Goal: Task Accomplishment & Management: Manage account settings

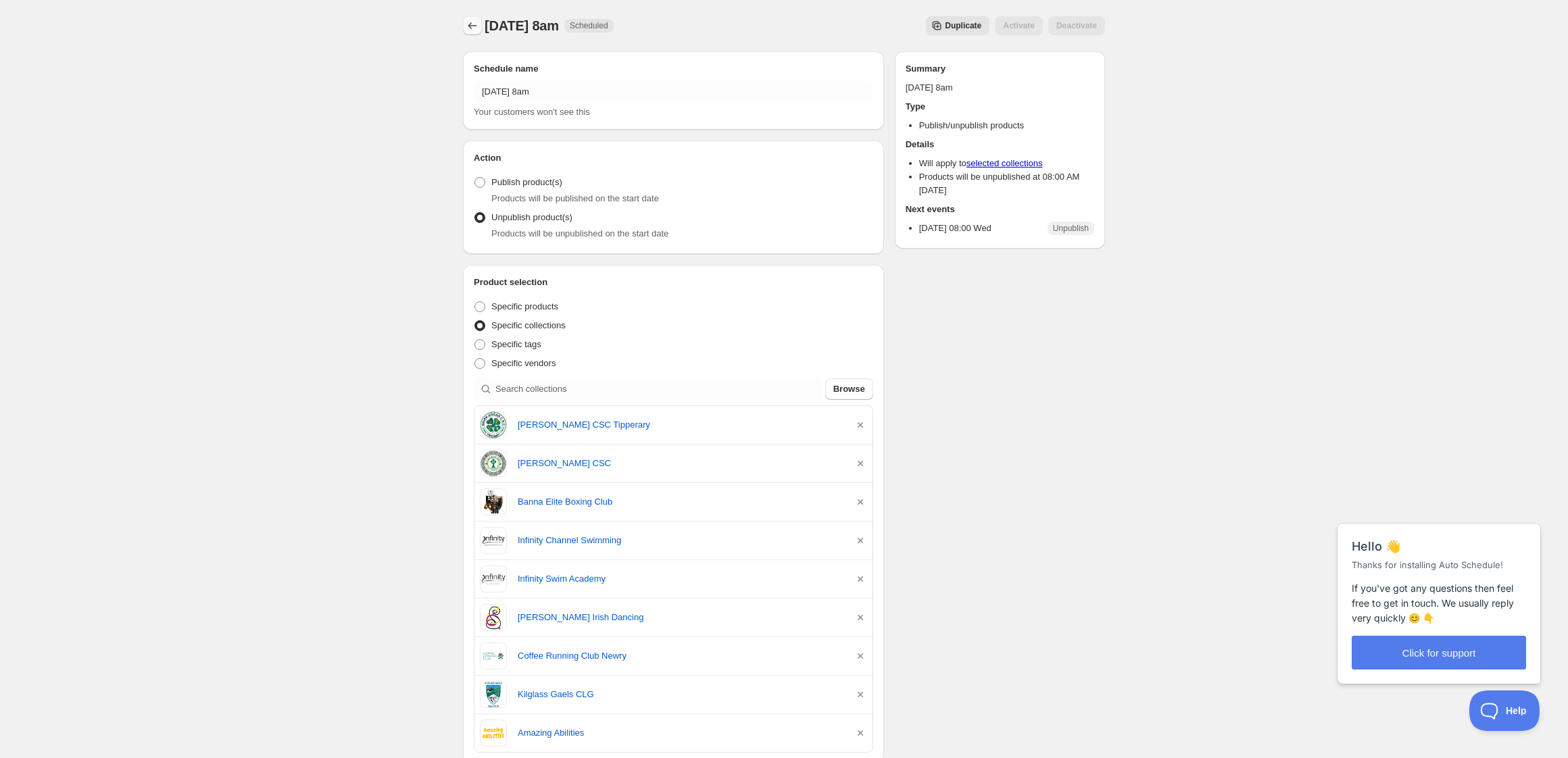
click at [475, 26] on icon "Schedules" at bounding box center [472, 25] width 13 height 13
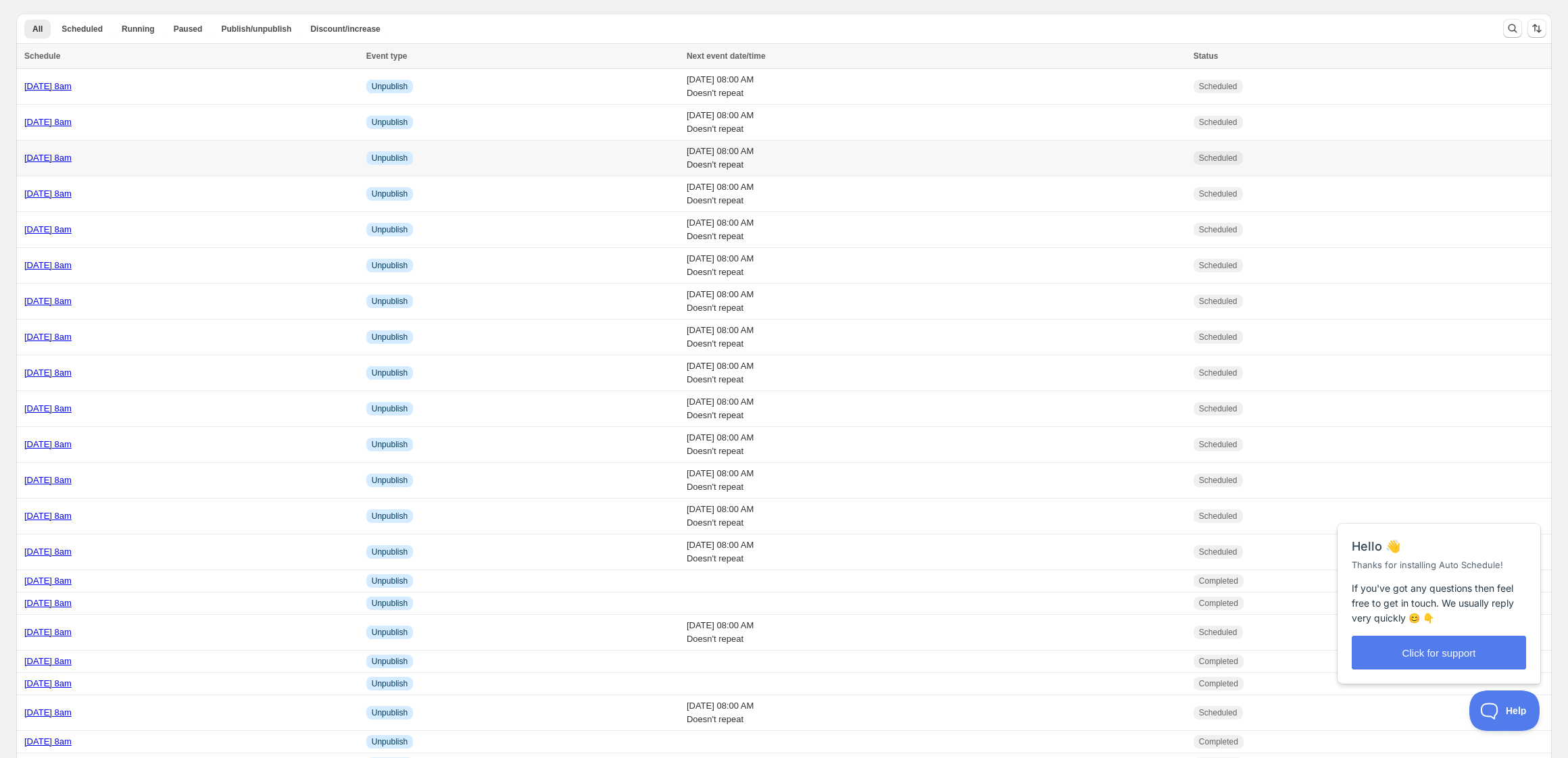
click at [215, 158] on div "[DATE] 8am" at bounding box center [191, 158] width 334 height 13
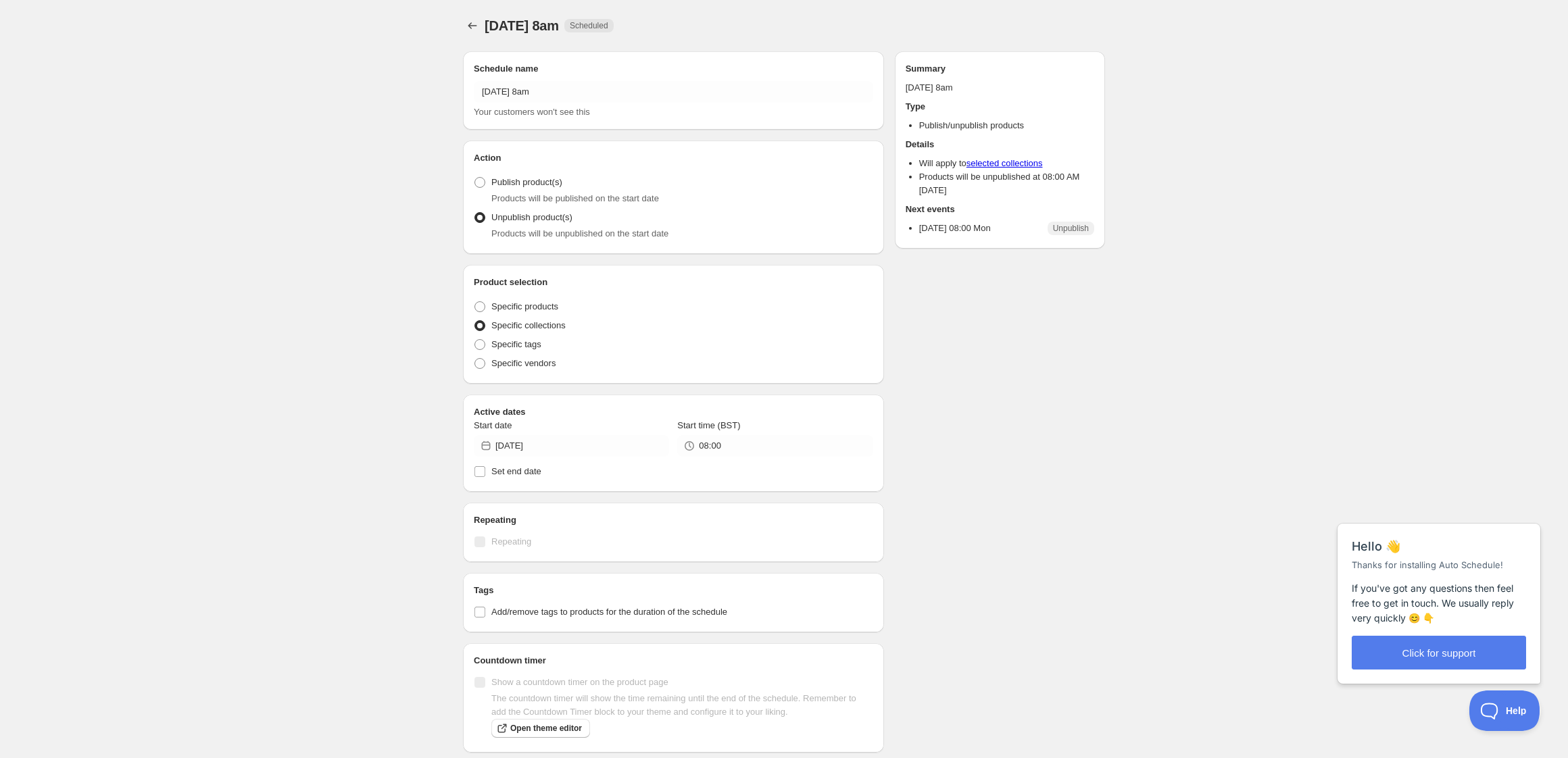
radio input "true"
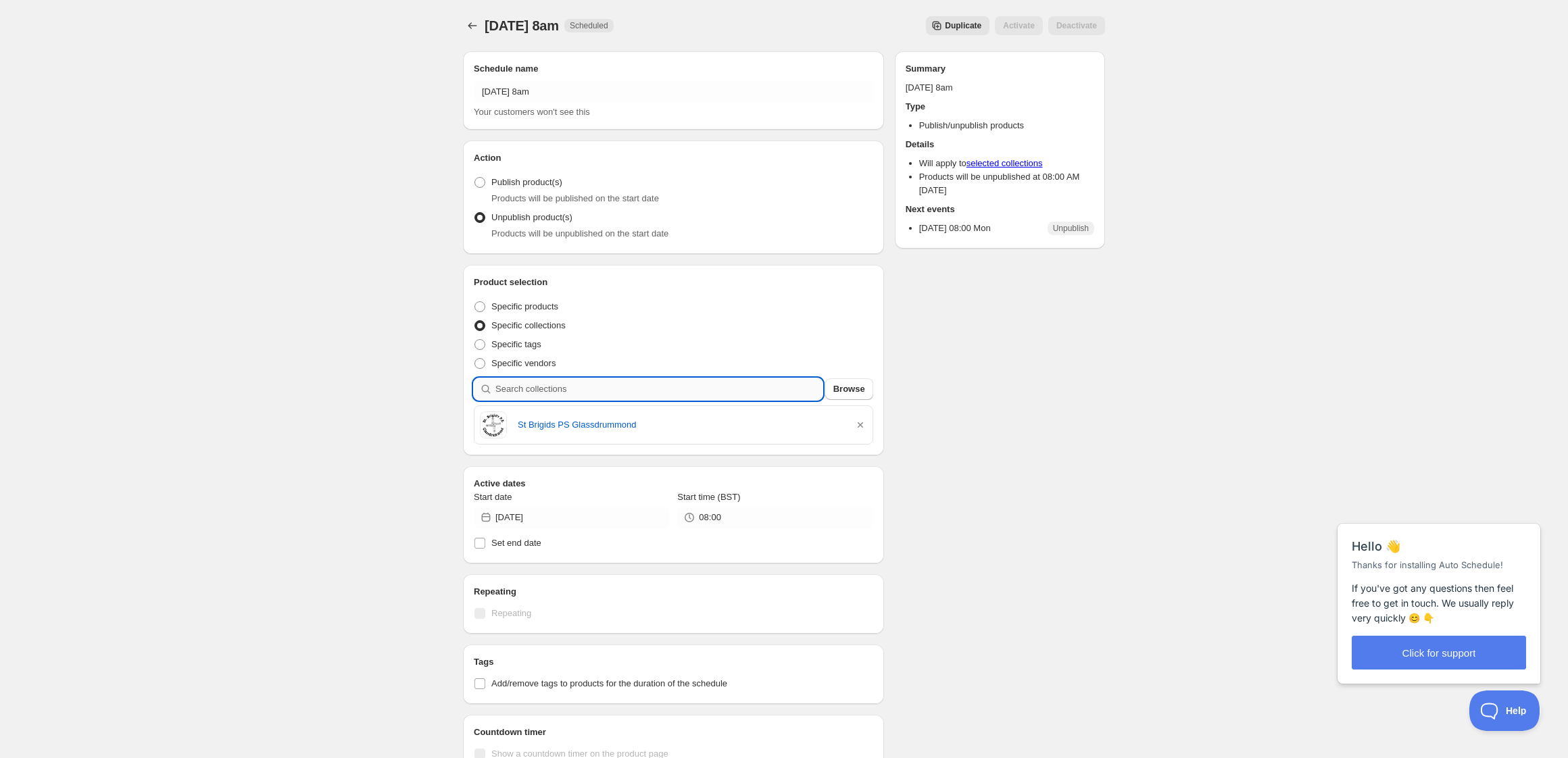
click at [612, 395] on input "search" at bounding box center [659, 389] width 327 height 22
type input "k"
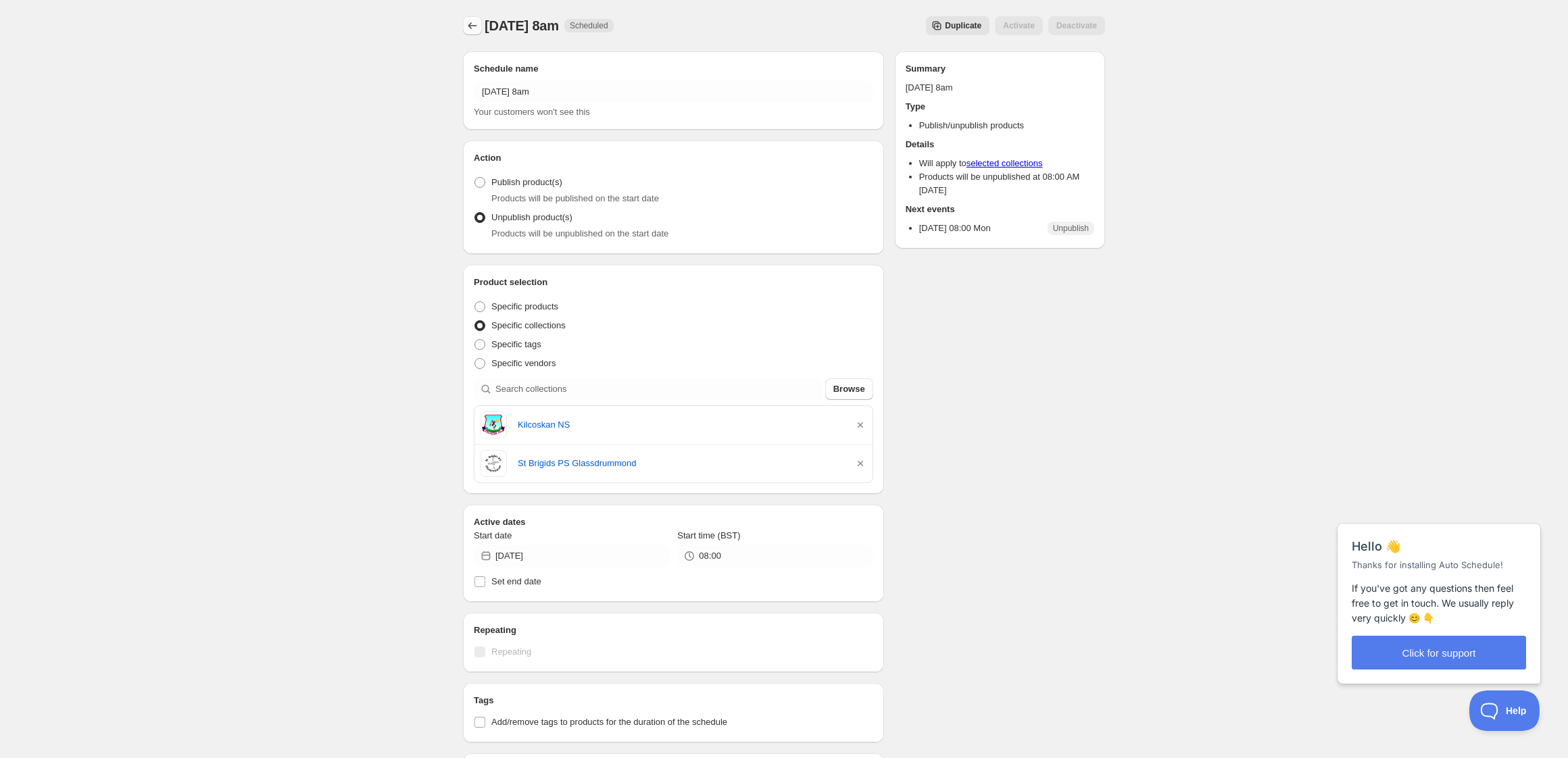
click at [472, 30] on icon "Schedules" at bounding box center [472, 25] width 13 height 13
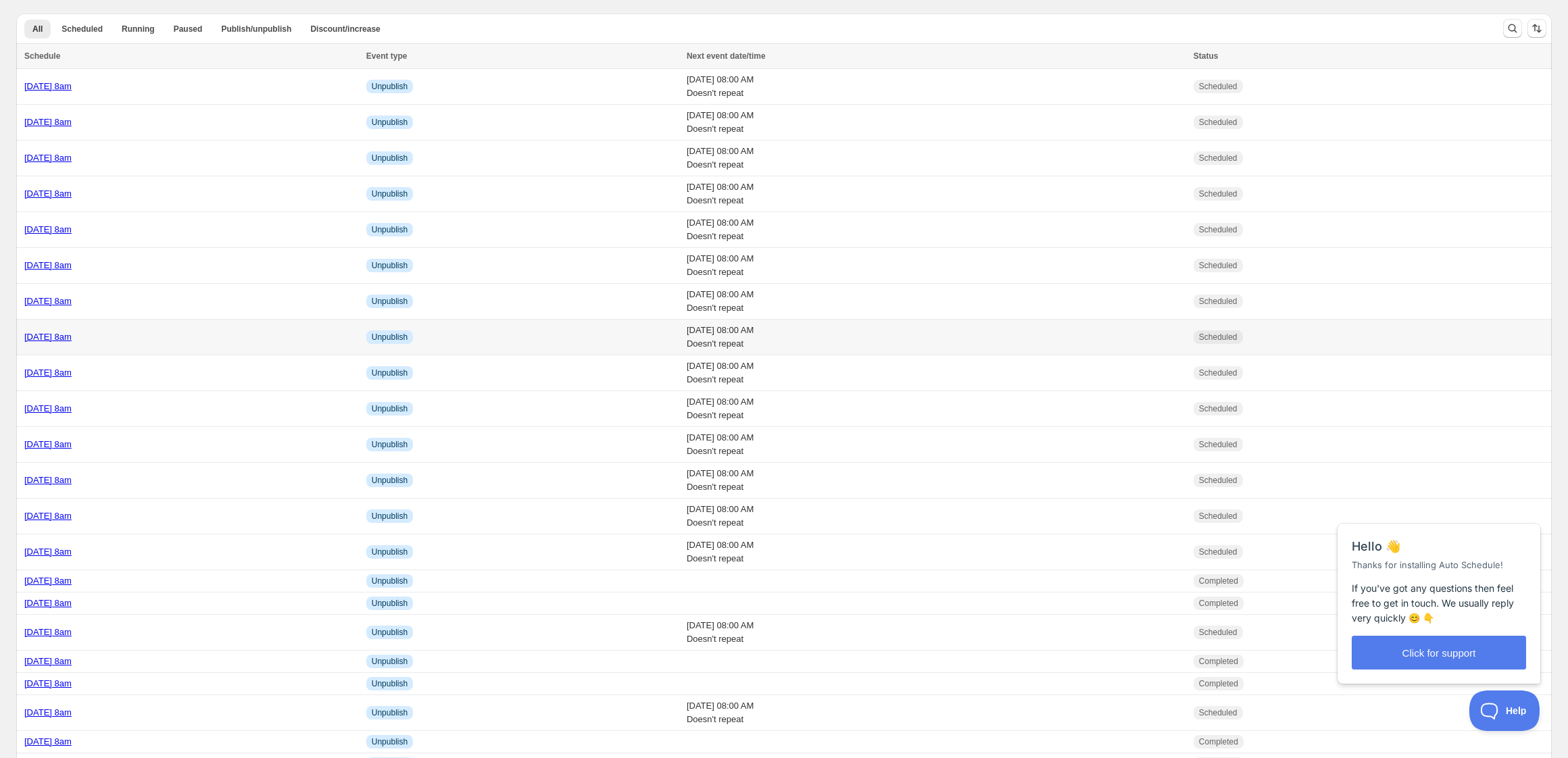
click at [184, 331] on div "[DATE] 8am" at bounding box center [191, 337] width 334 height 13
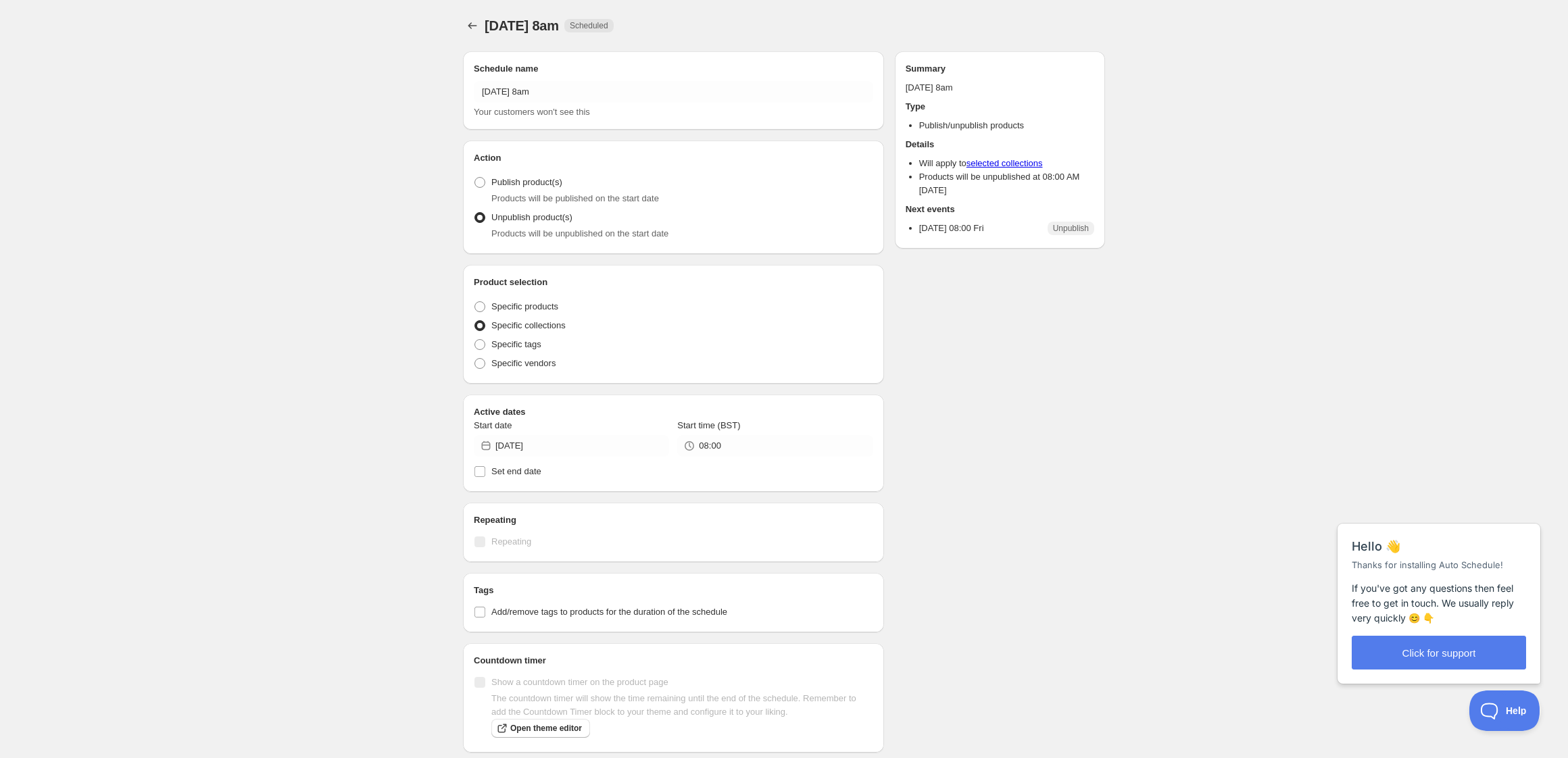
radio input "true"
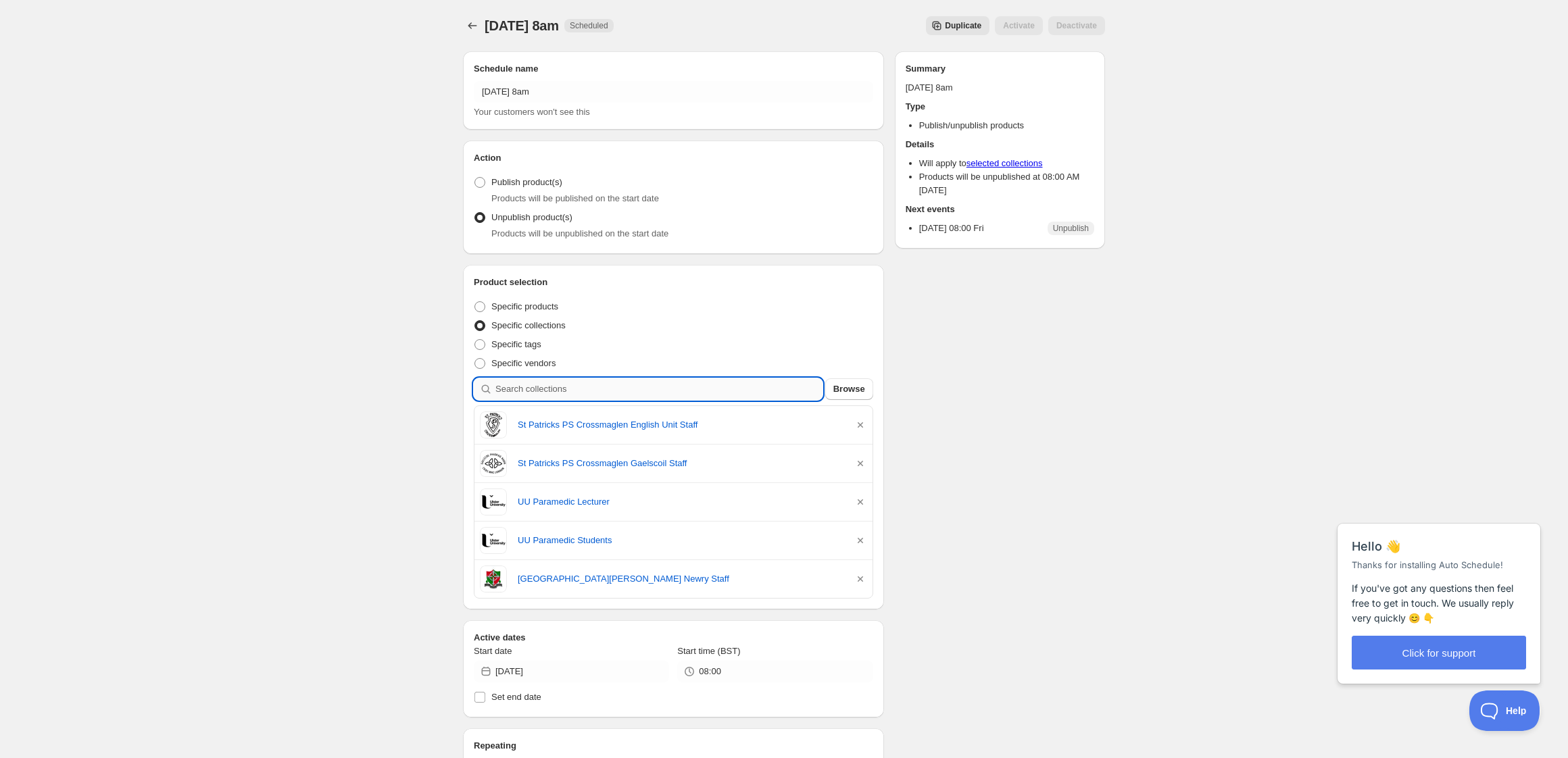
click at [578, 388] on input "search" at bounding box center [659, 389] width 327 height 22
type input "c"
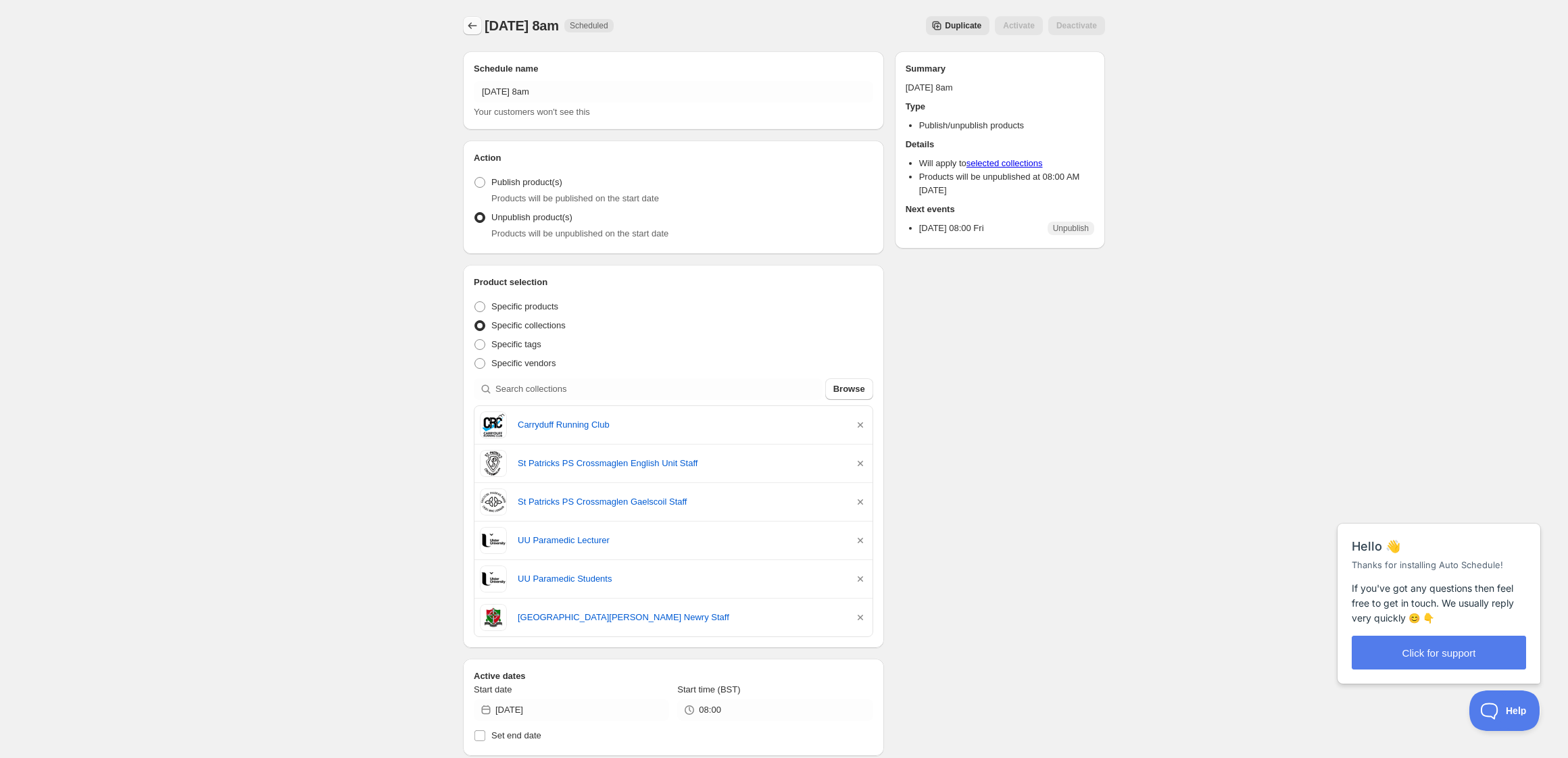
click at [469, 28] on icon "Schedules" at bounding box center [472, 25] width 13 height 13
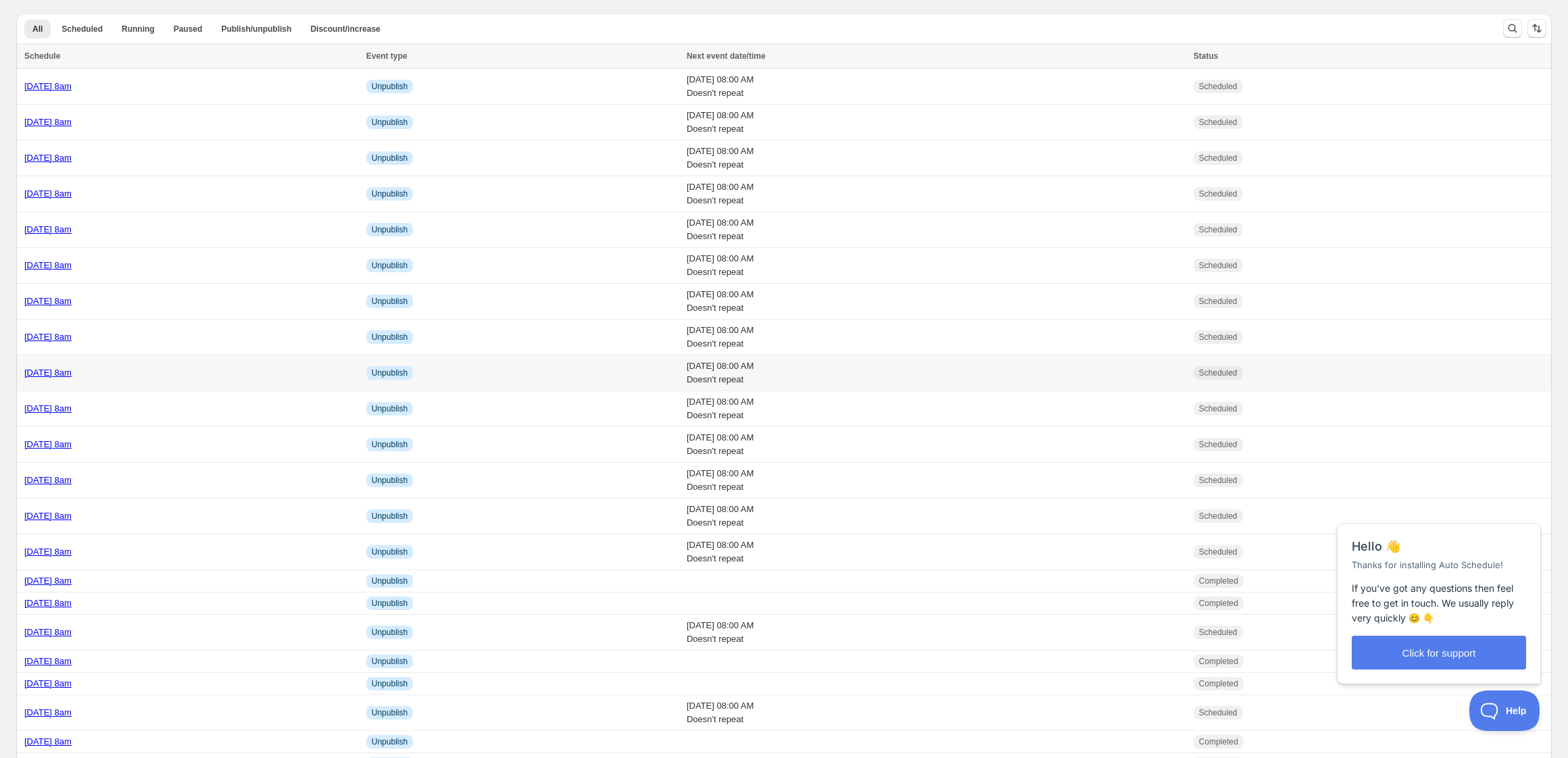
click at [358, 377] on div "[DATE] 8am" at bounding box center [191, 372] width 334 height 13
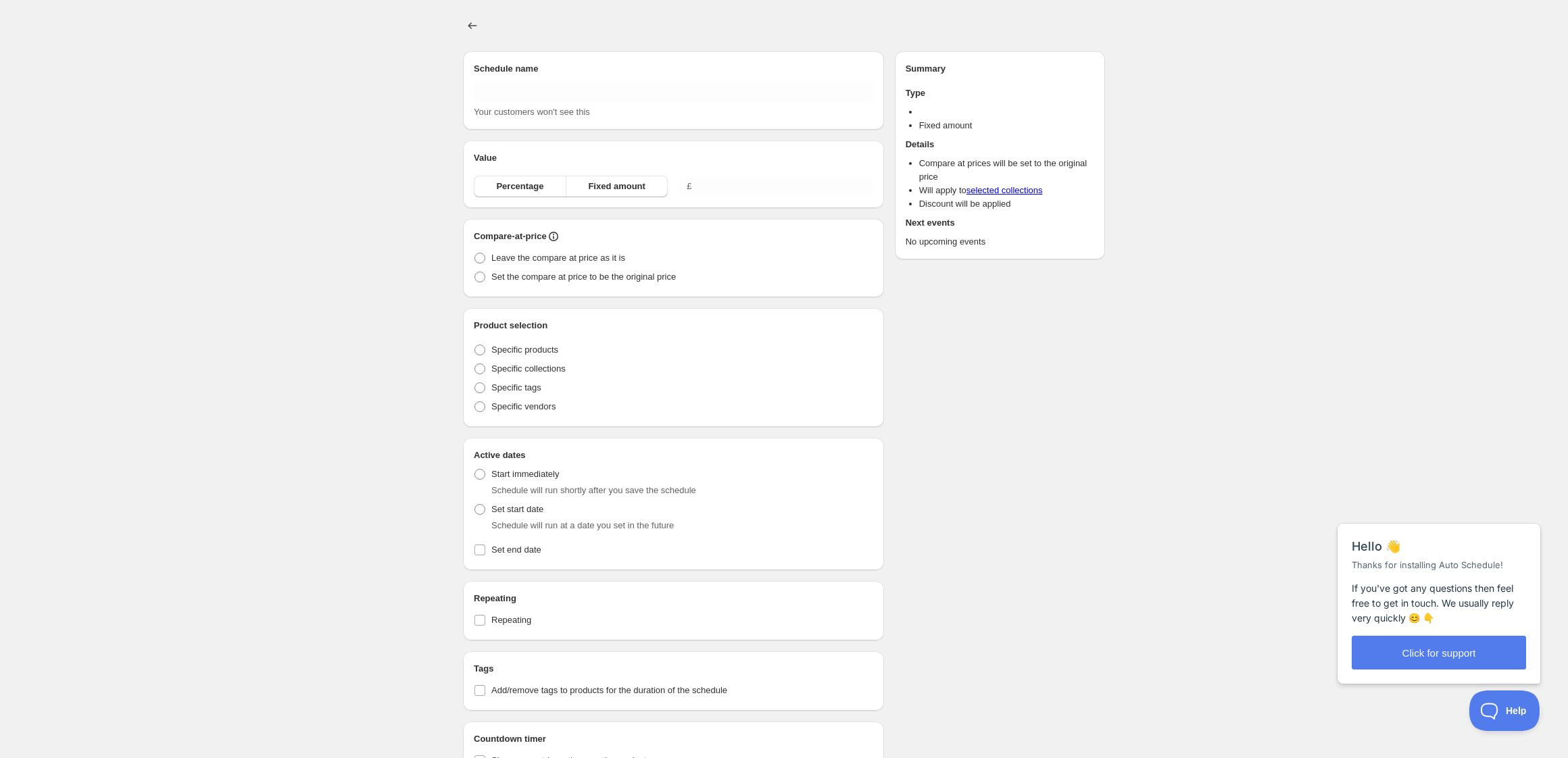
type input "[DATE] 8am"
radio input "true"
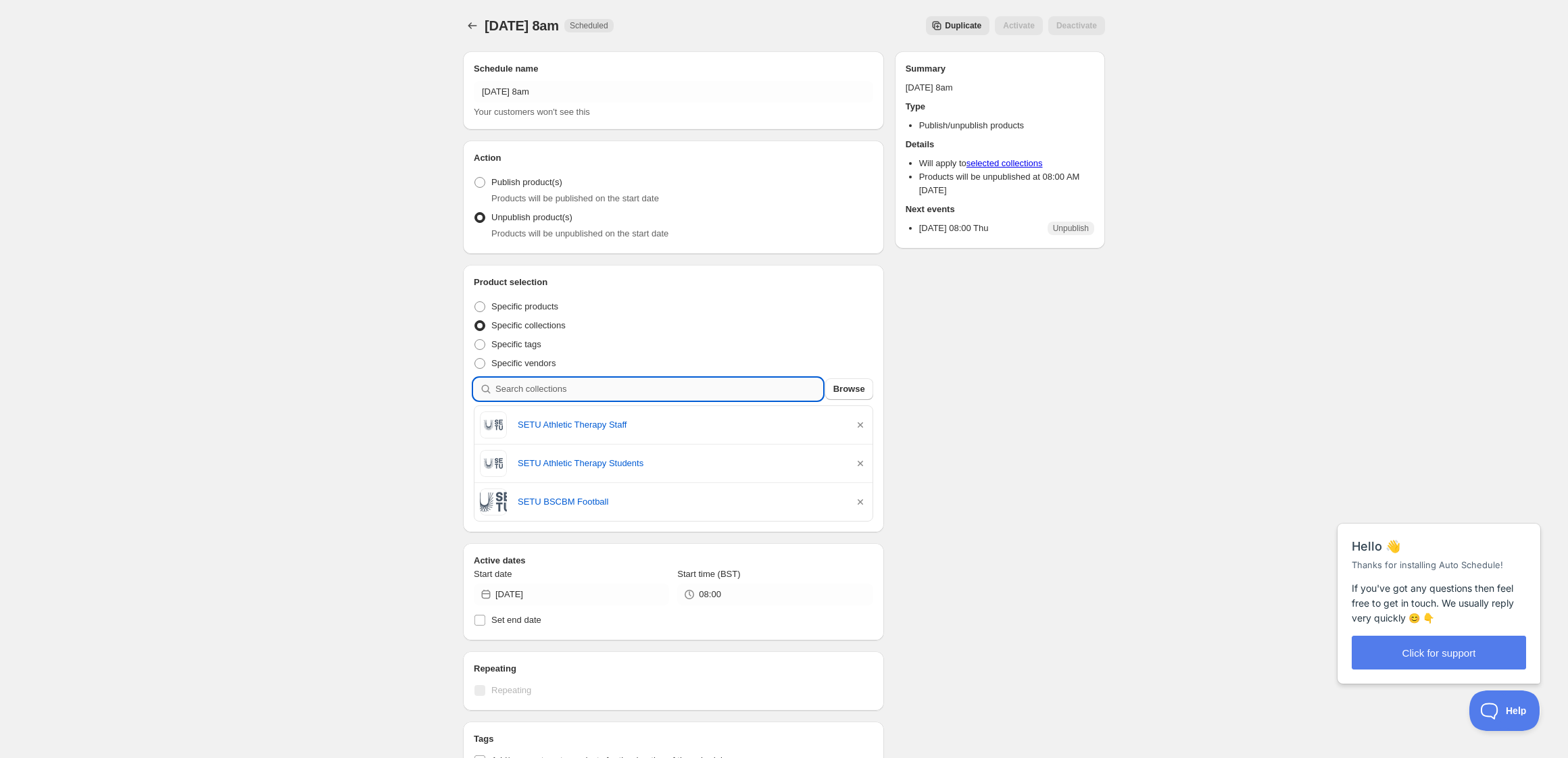
click at [610, 388] on input "search" at bounding box center [659, 389] width 327 height 22
type input "s"
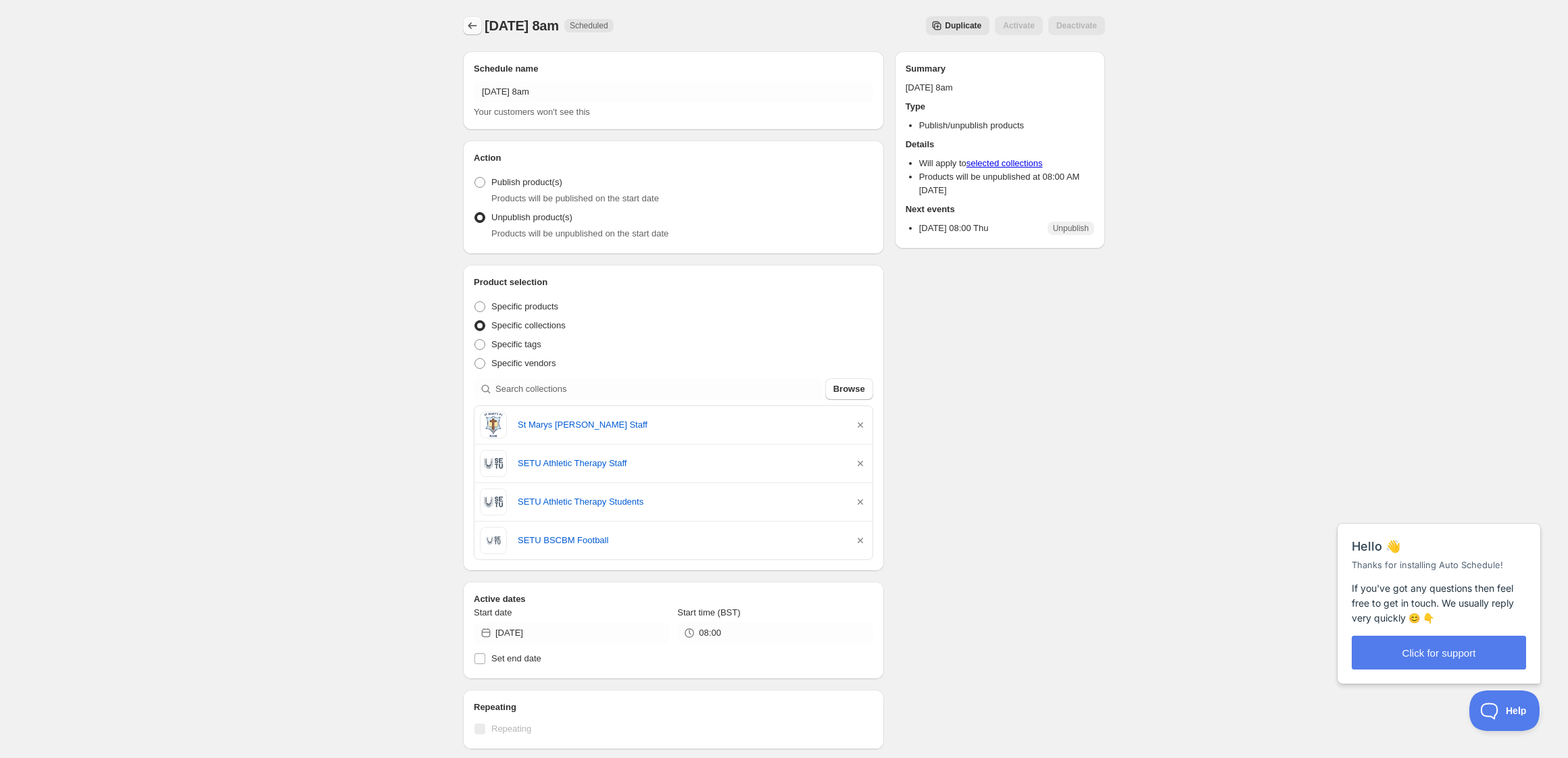
click at [473, 27] on icon "Schedules" at bounding box center [472, 25] width 13 height 13
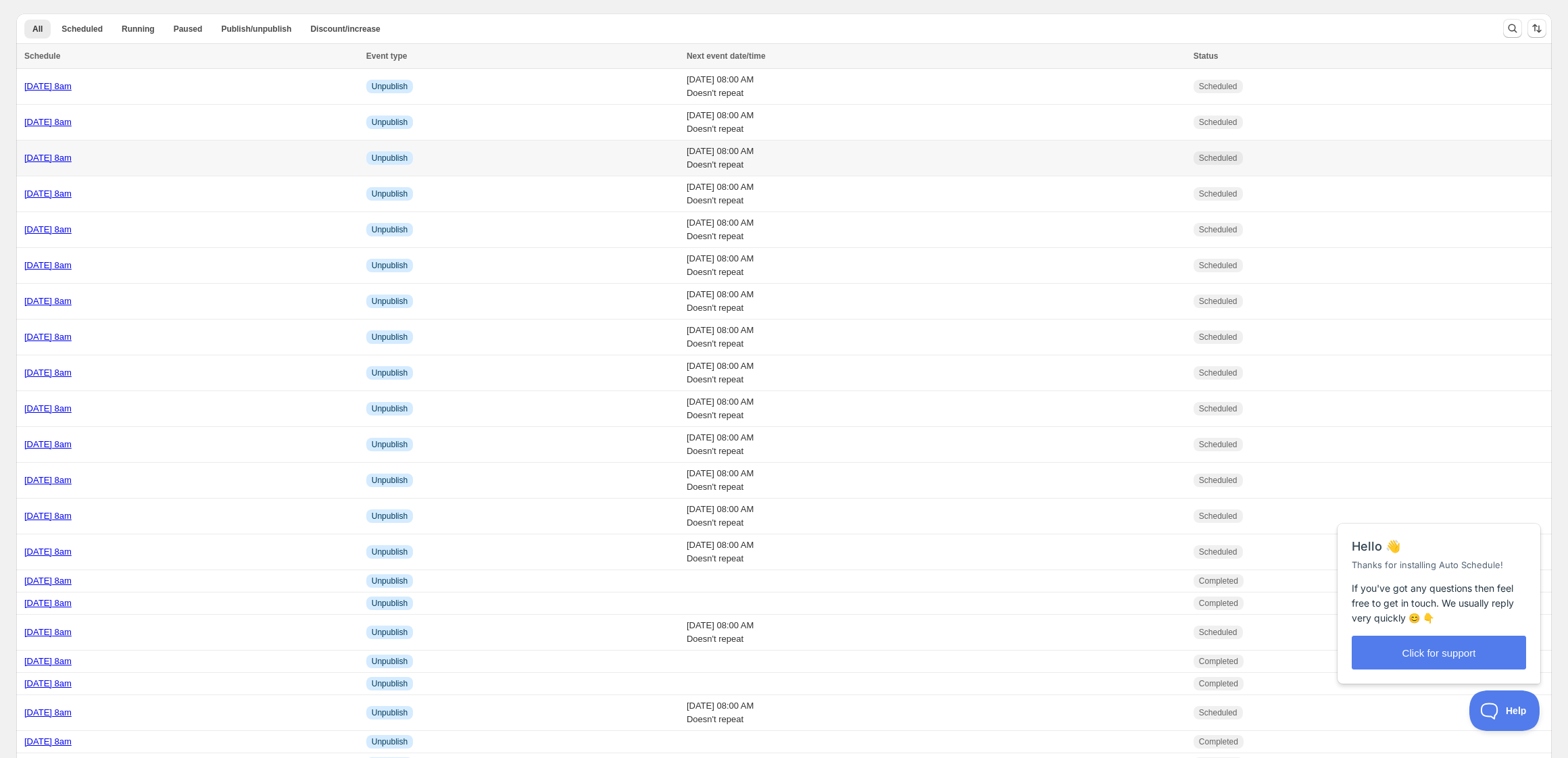
click at [211, 159] on div "[DATE] 8am" at bounding box center [191, 158] width 334 height 13
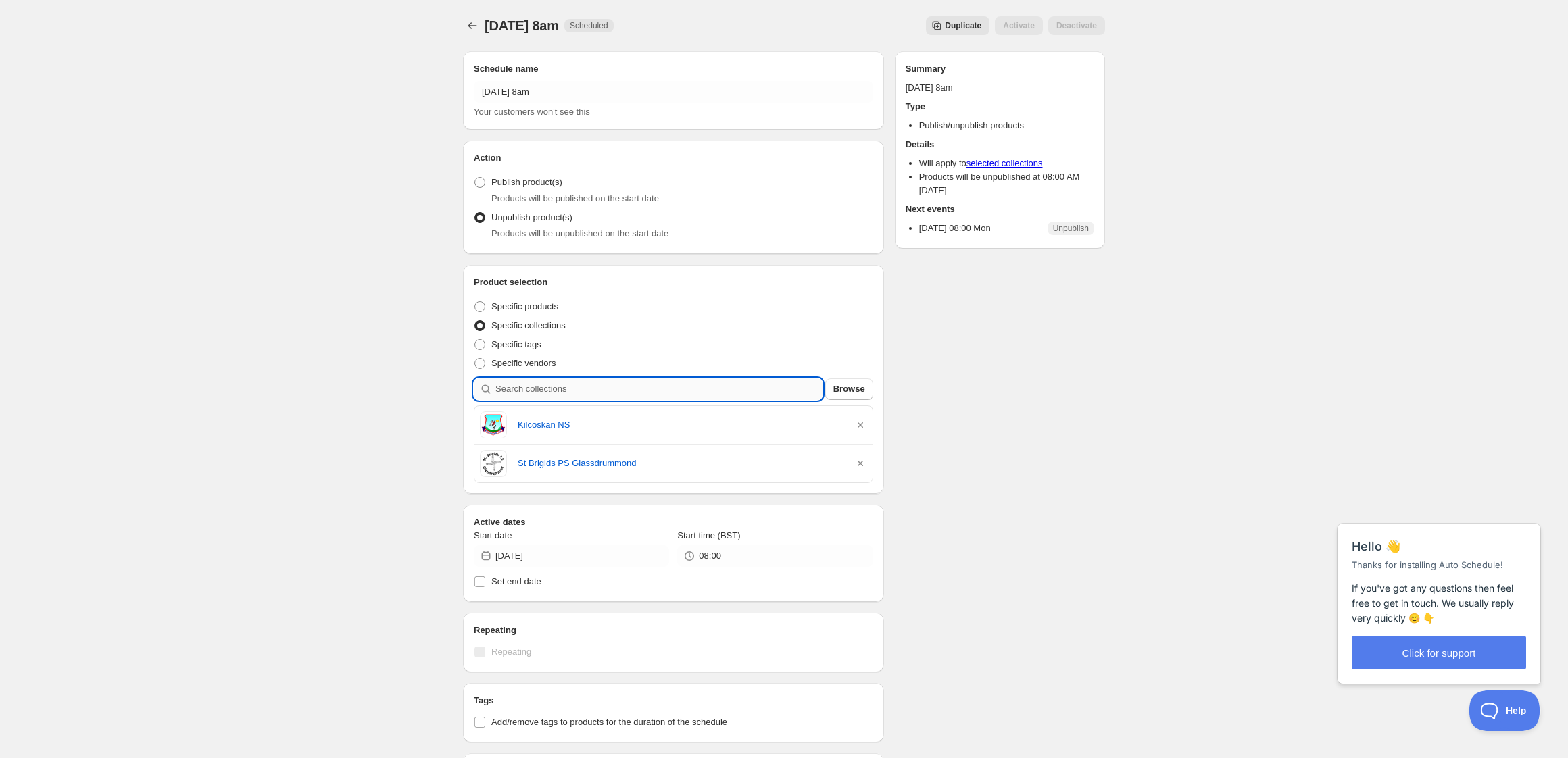
click at [593, 389] on input "search" at bounding box center [659, 389] width 327 height 22
type input "s"
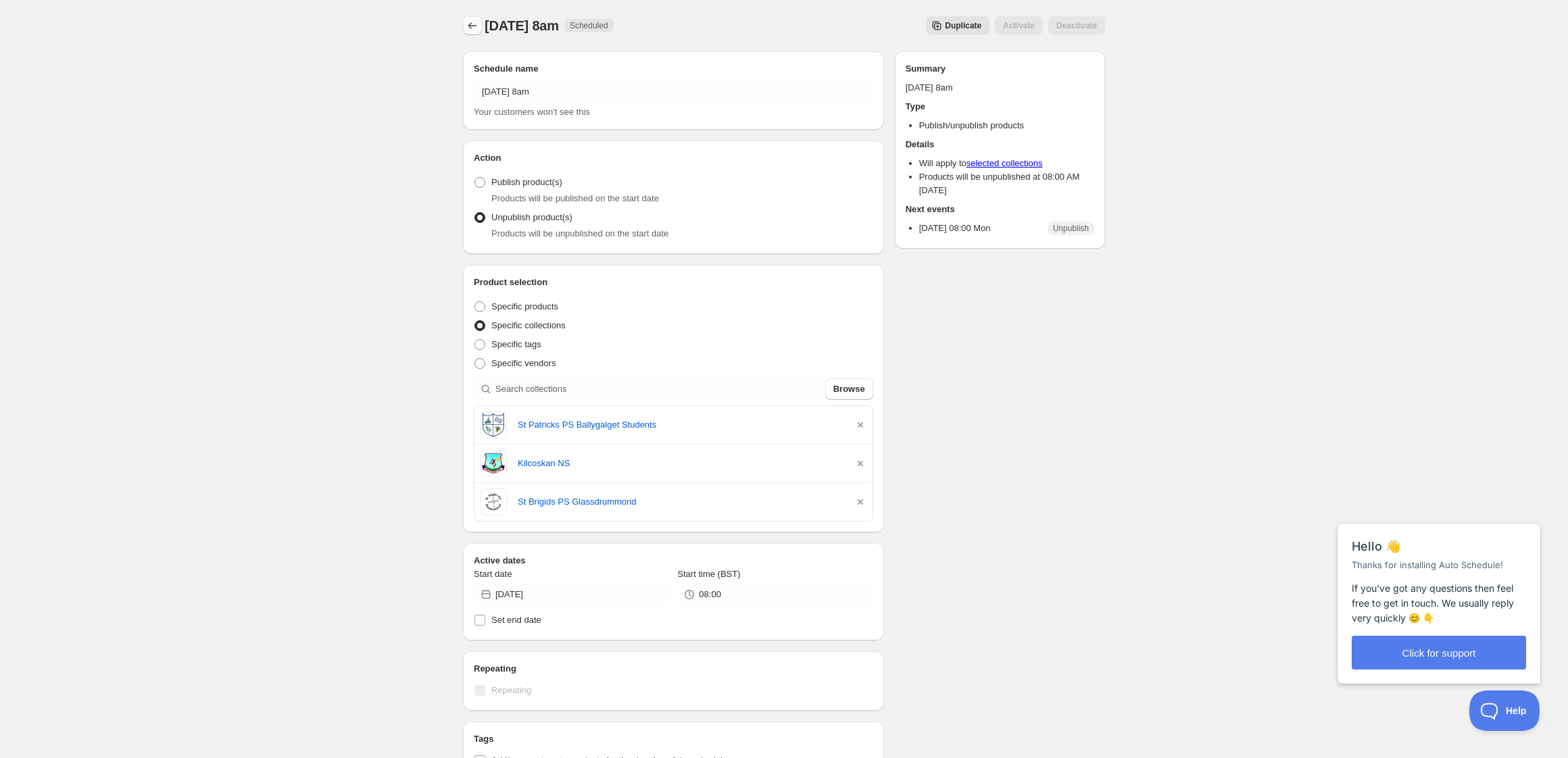
click at [465, 26] on button "Schedules" at bounding box center [472, 25] width 19 height 19
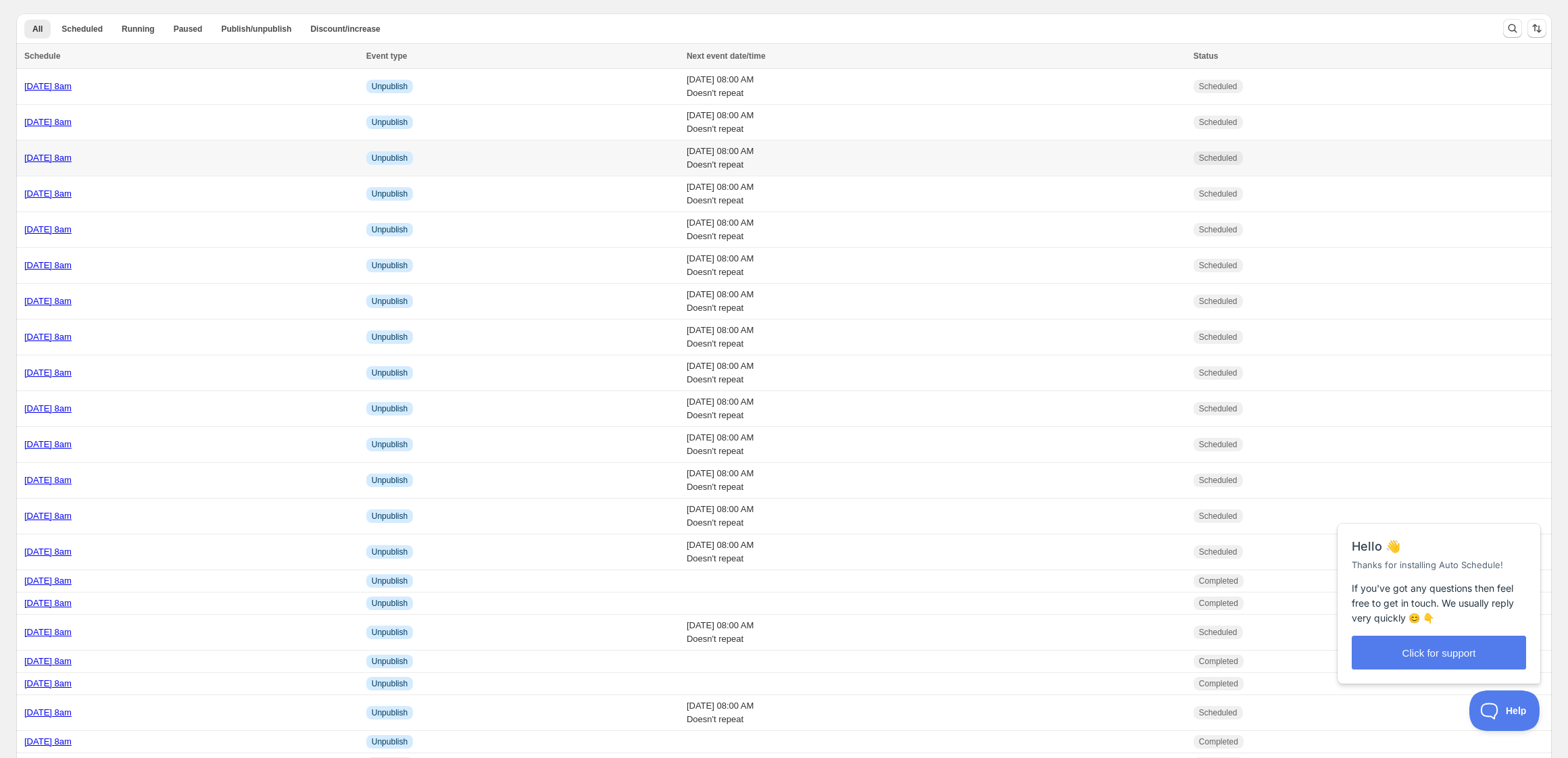
click at [222, 161] on div "[DATE] 8am" at bounding box center [191, 158] width 334 height 13
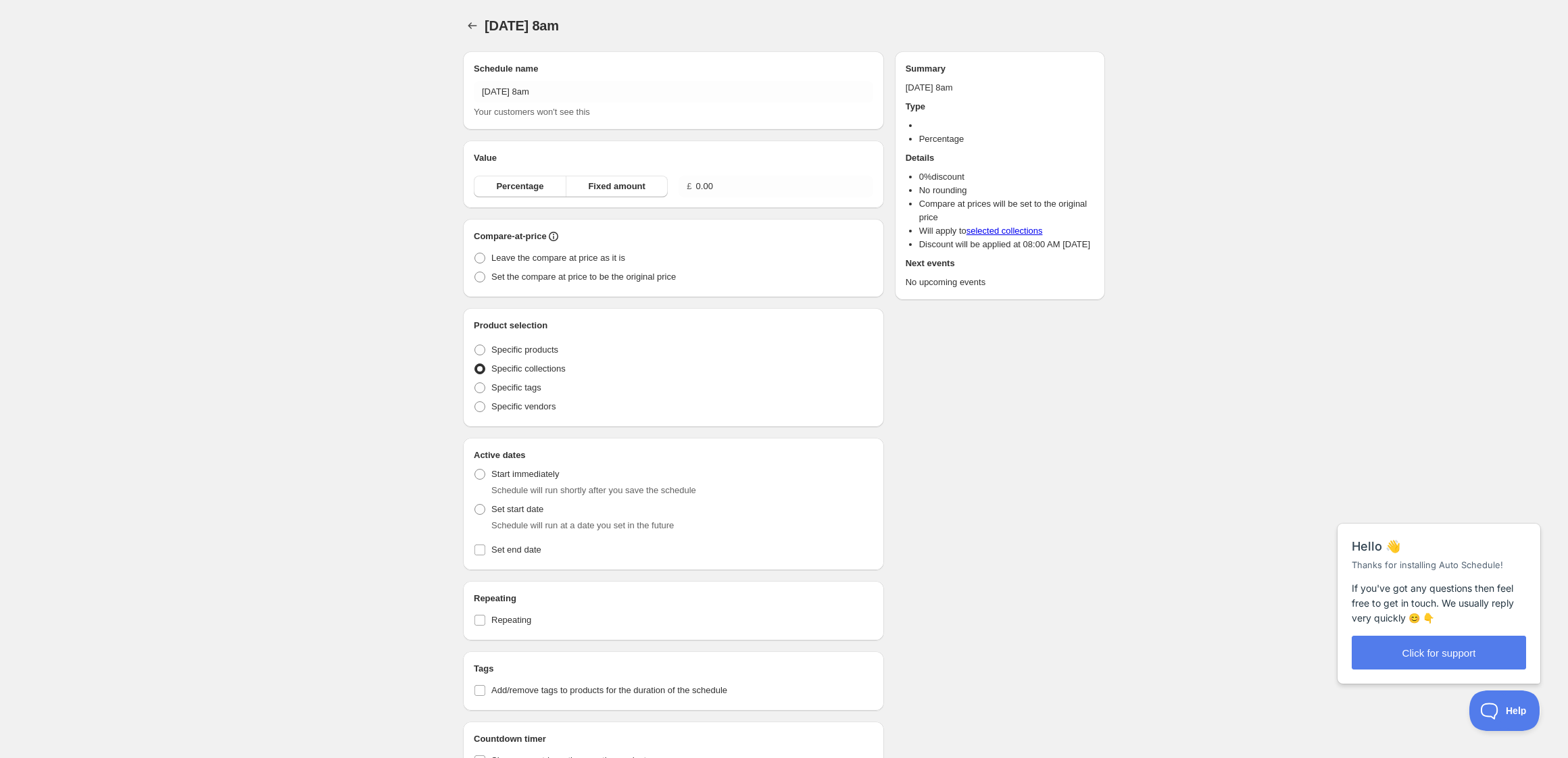
radio input "true"
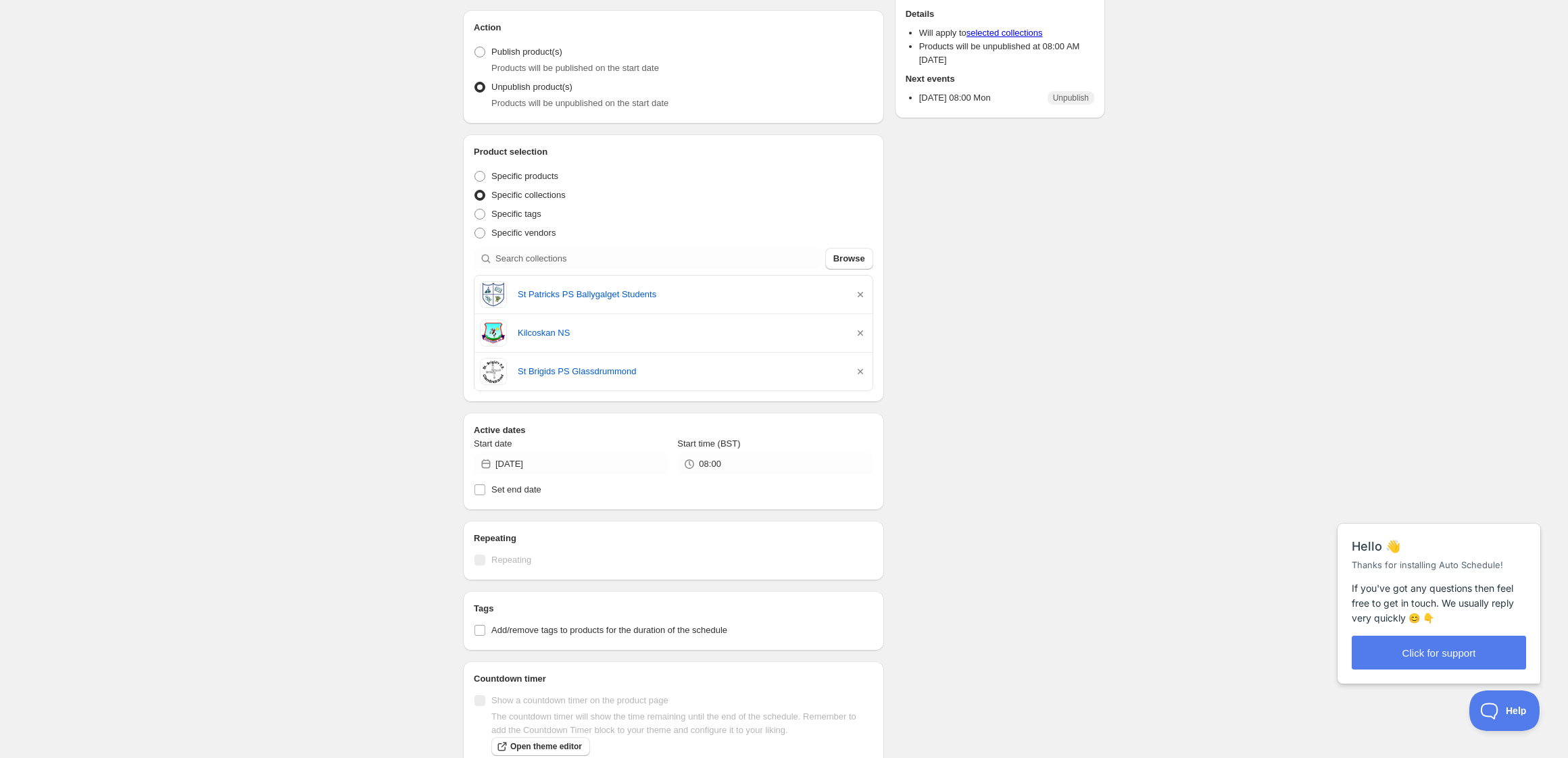
scroll to position [138, 0]
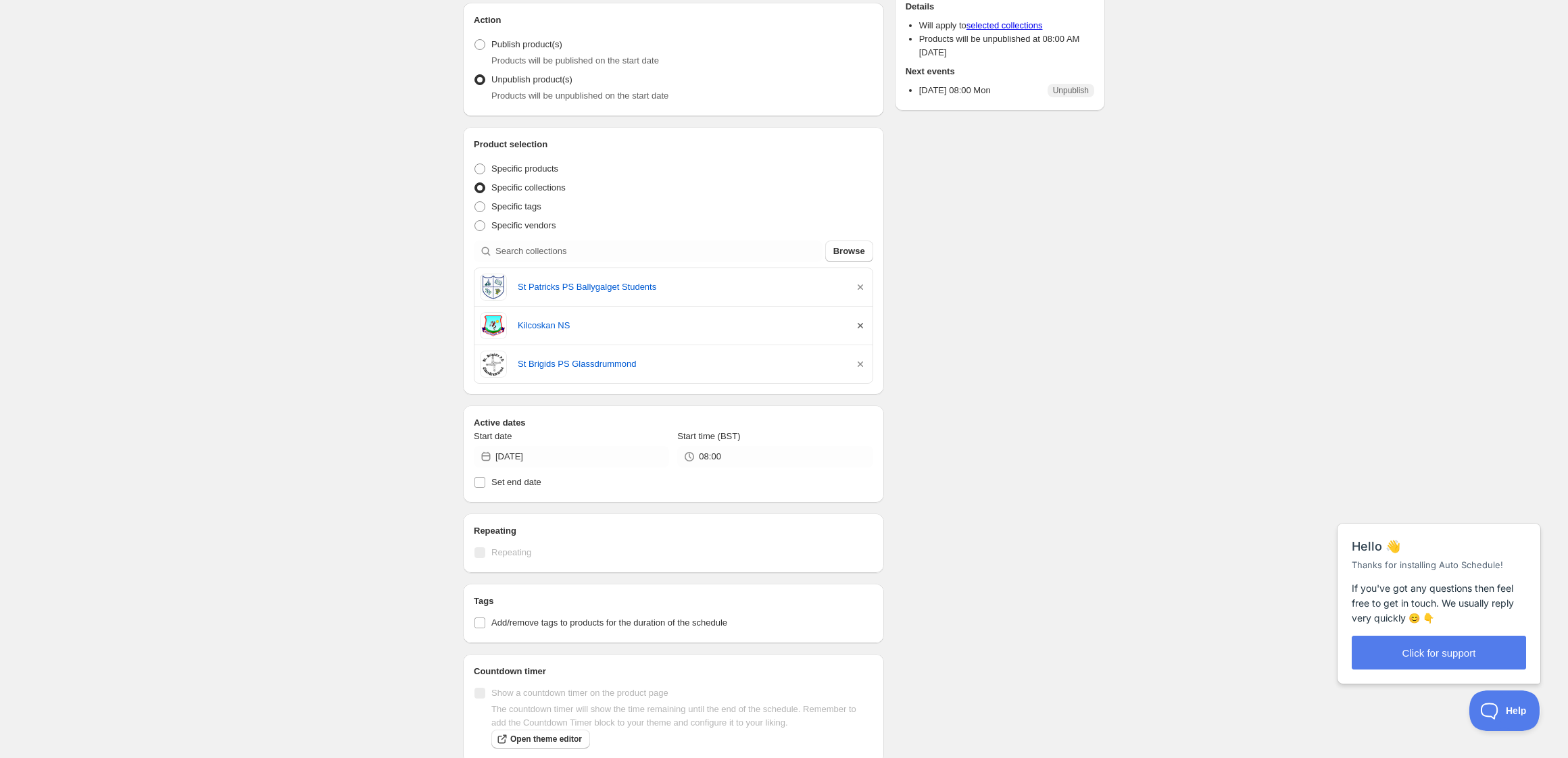
click at [862, 328] on icon "button" at bounding box center [860, 326] width 5 height 5
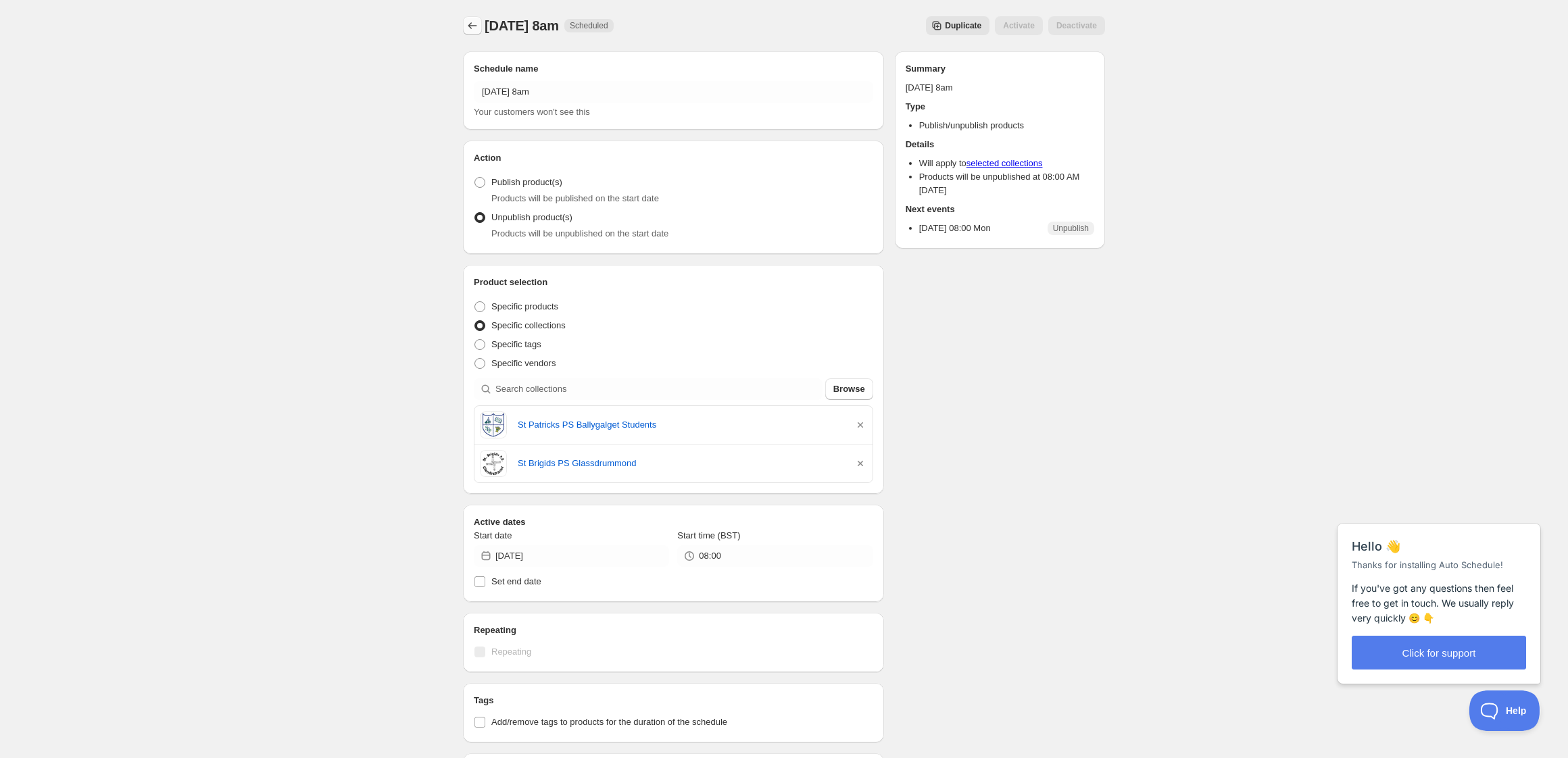
scroll to position [0, 0]
click at [467, 24] on icon "Schedules" at bounding box center [472, 25] width 13 height 13
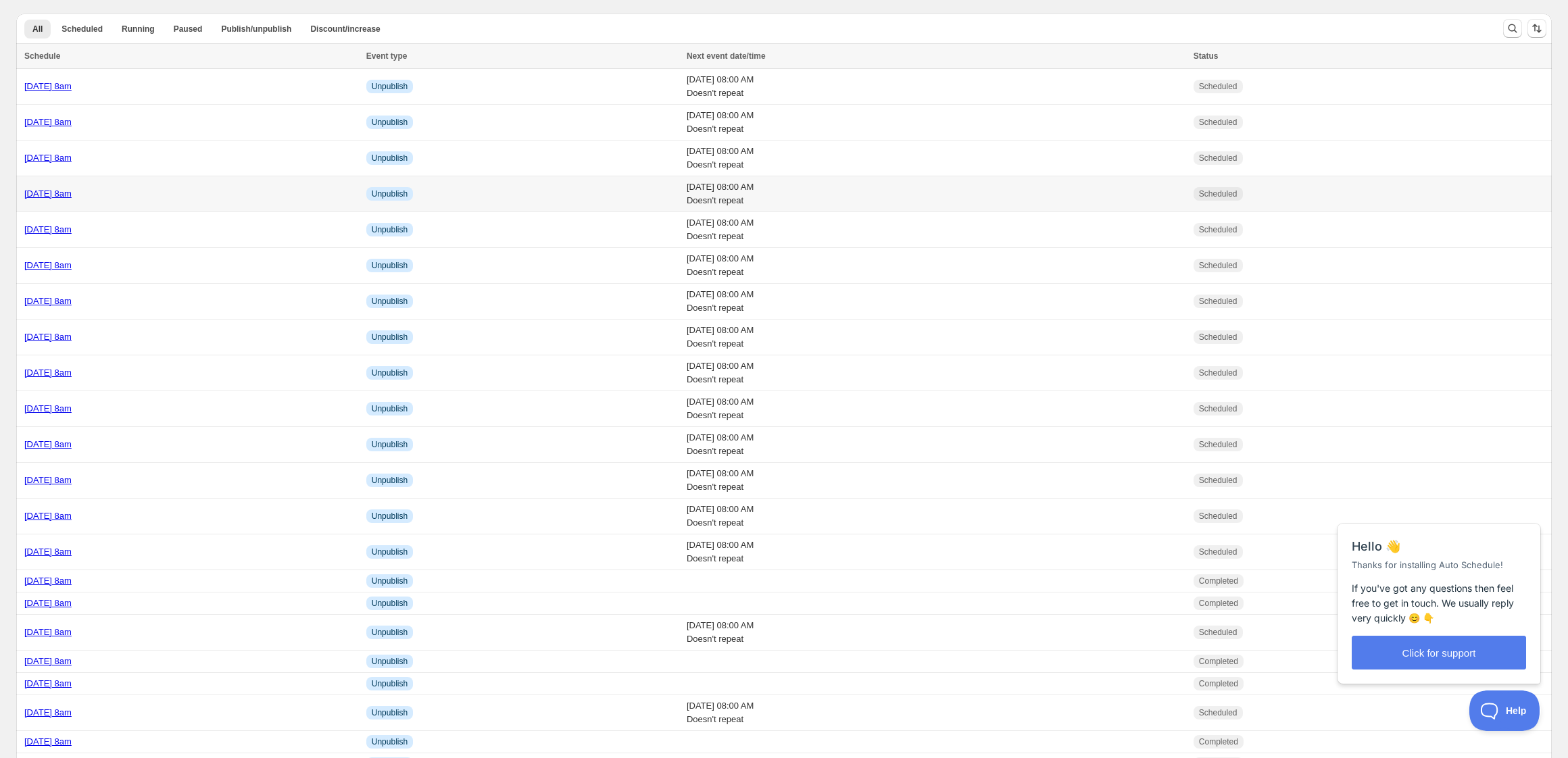
click at [331, 197] on div "[DATE] 8am" at bounding box center [191, 193] width 334 height 13
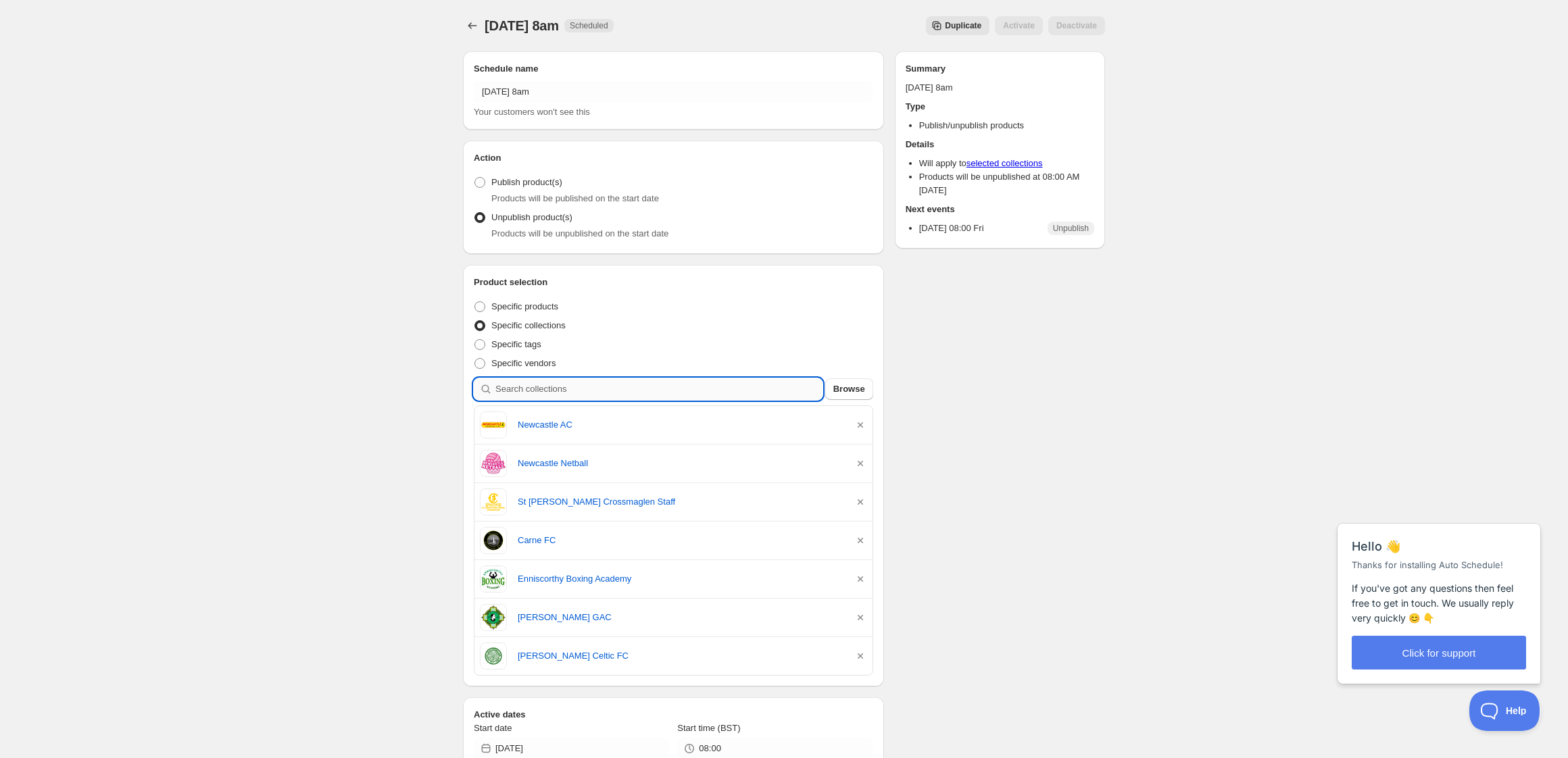
click at [617, 392] on input "search" at bounding box center [659, 389] width 327 height 22
type input "k"
